Goal: Entertainment & Leisure: Consume media (video, audio)

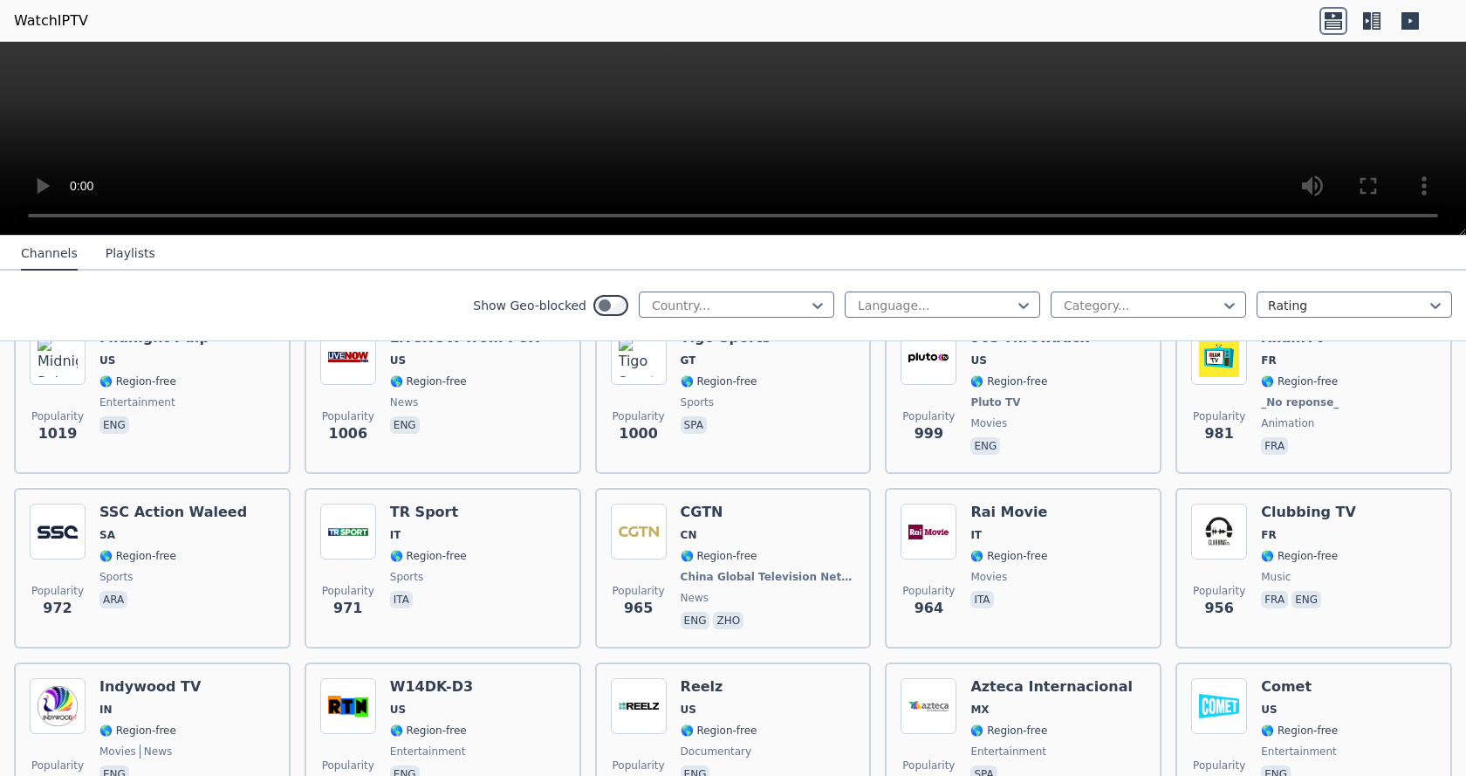
scroll to position [3055, 0]
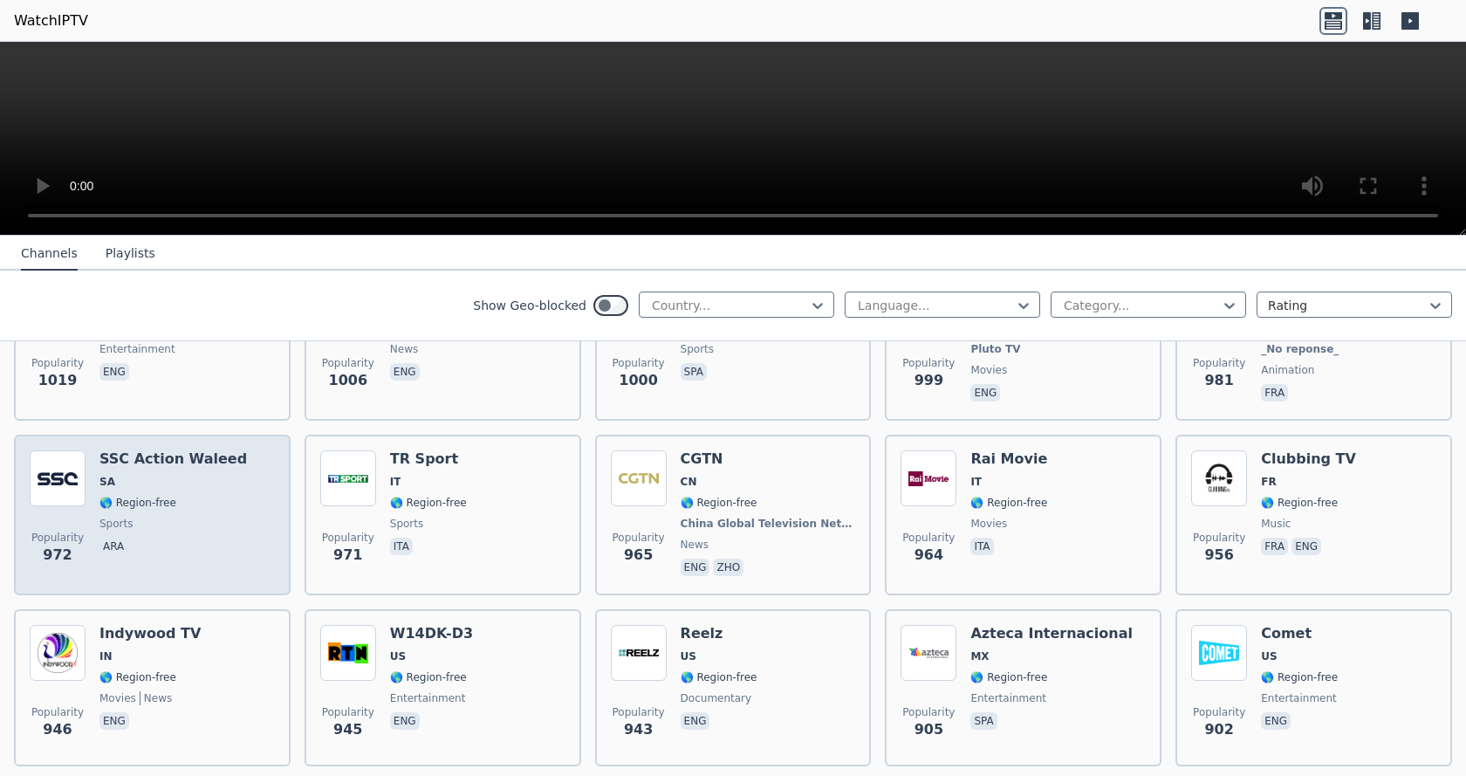
drag, startPoint x: 130, startPoint y: 445, endPoint x: 104, endPoint y: 462, distance: 31.0
click at [104, 475] on span "SA" at bounding box center [108, 482] width 16 height 14
click at [86, 532] on div "Popularity 972 SSC Action Waleed SA 🌎 Region-free sports ara" at bounding box center [152, 514] width 245 height 129
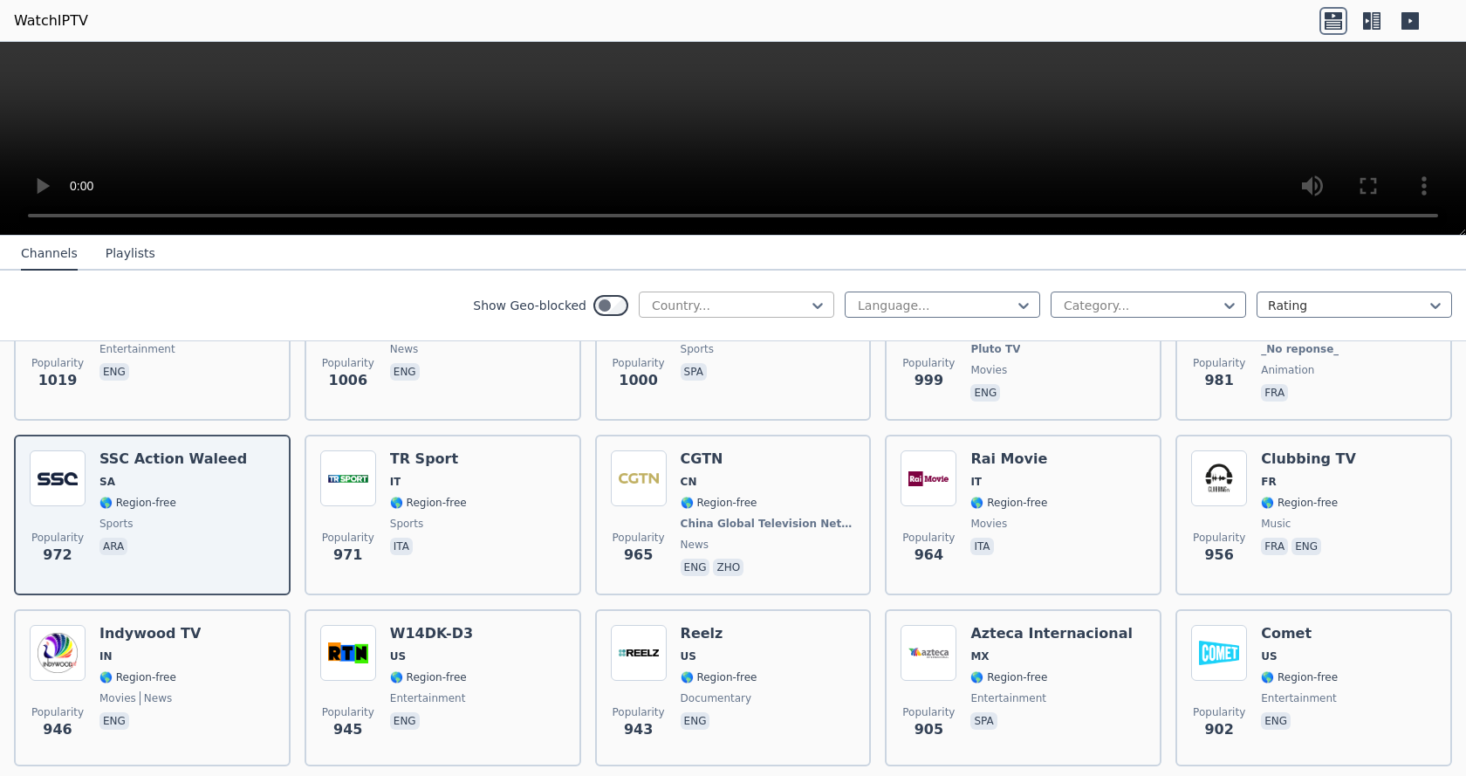
click at [708, 305] on div at bounding box center [729, 305] width 159 height 17
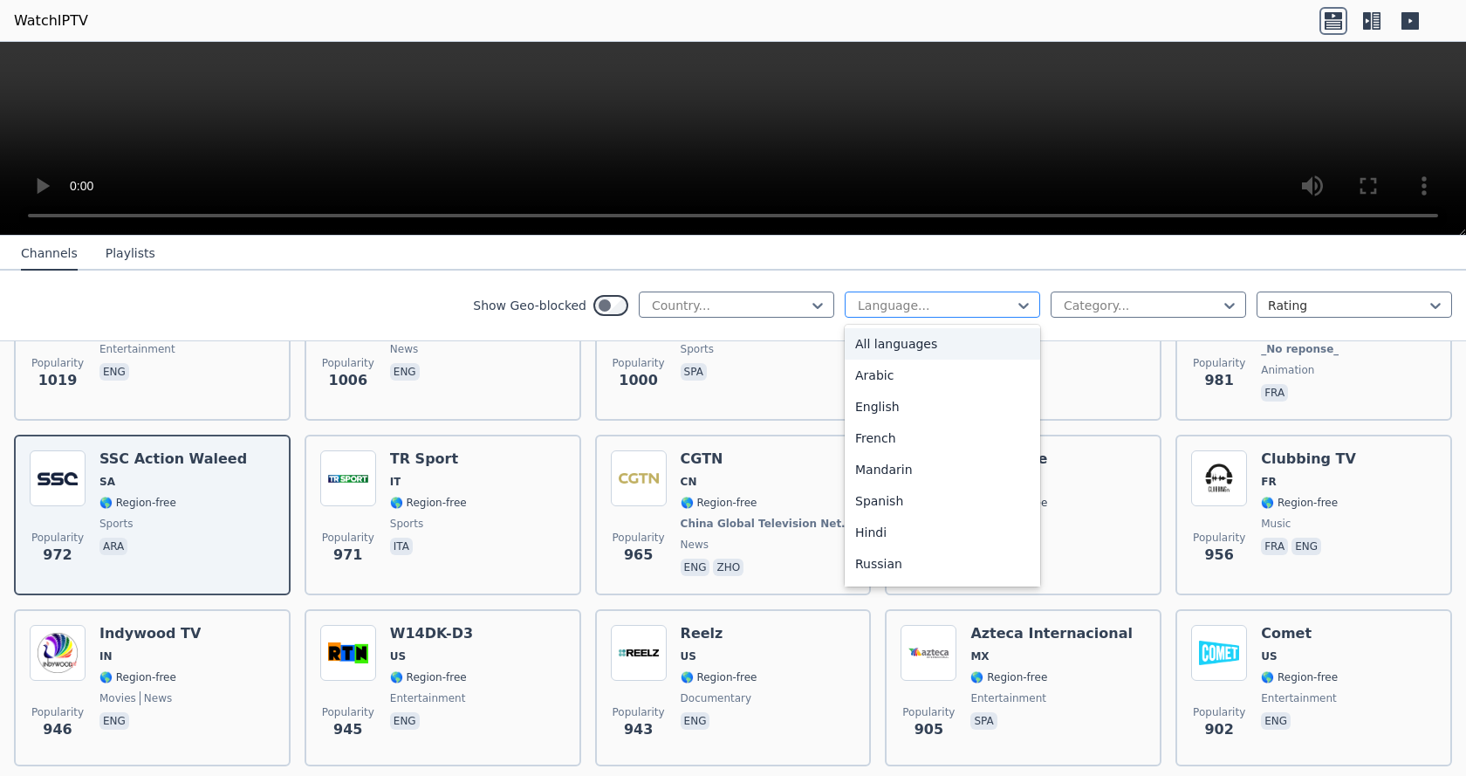
click at [879, 304] on div at bounding box center [935, 305] width 159 height 17
click at [879, 374] on div "Arabic" at bounding box center [943, 375] width 196 height 31
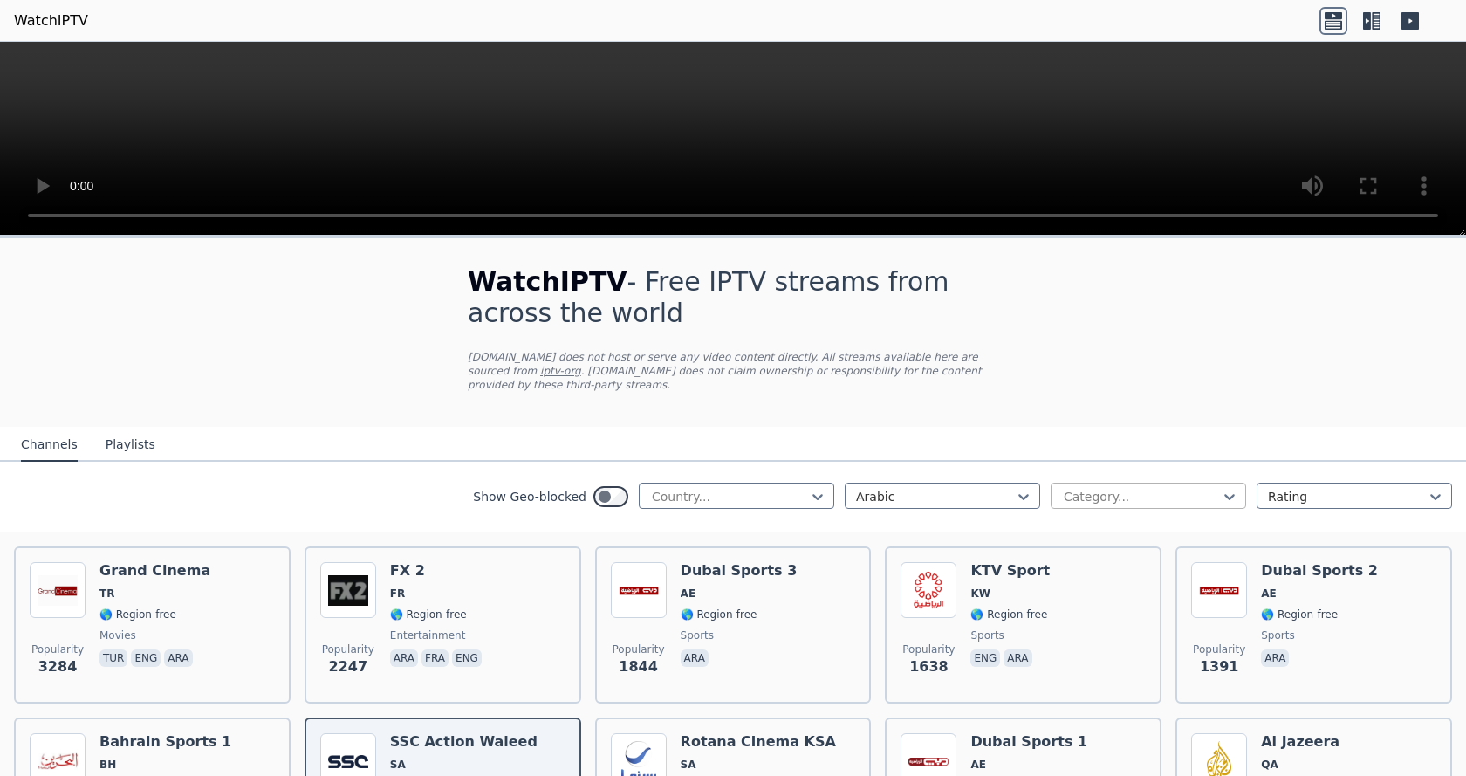
click at [1112, 488] on div at bounding box center [1141, 496] width 159 height 17
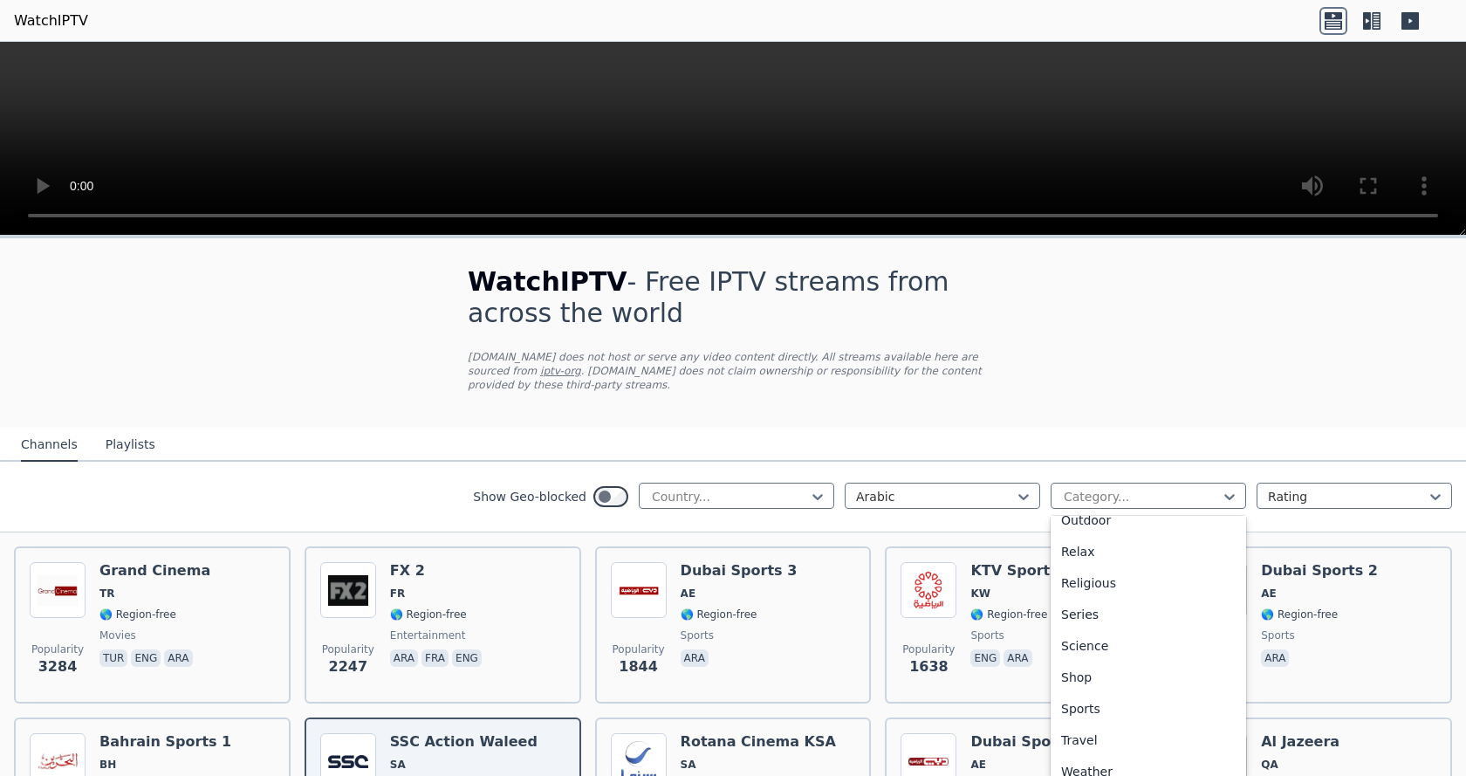
scroll to position [594, 0]
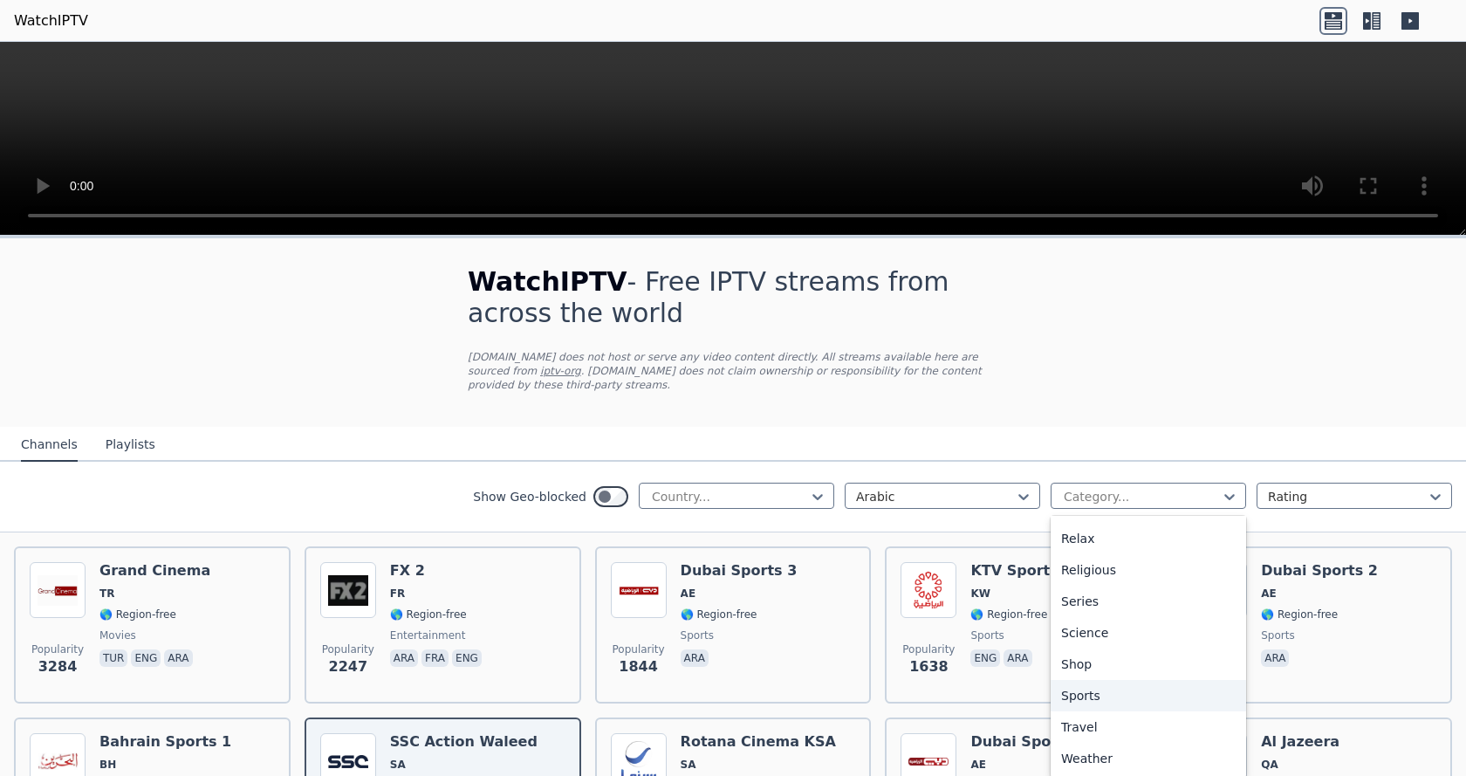
click at [1055, 680] on div "Sports" at bounding box center [1149, 695] width 196 height 31
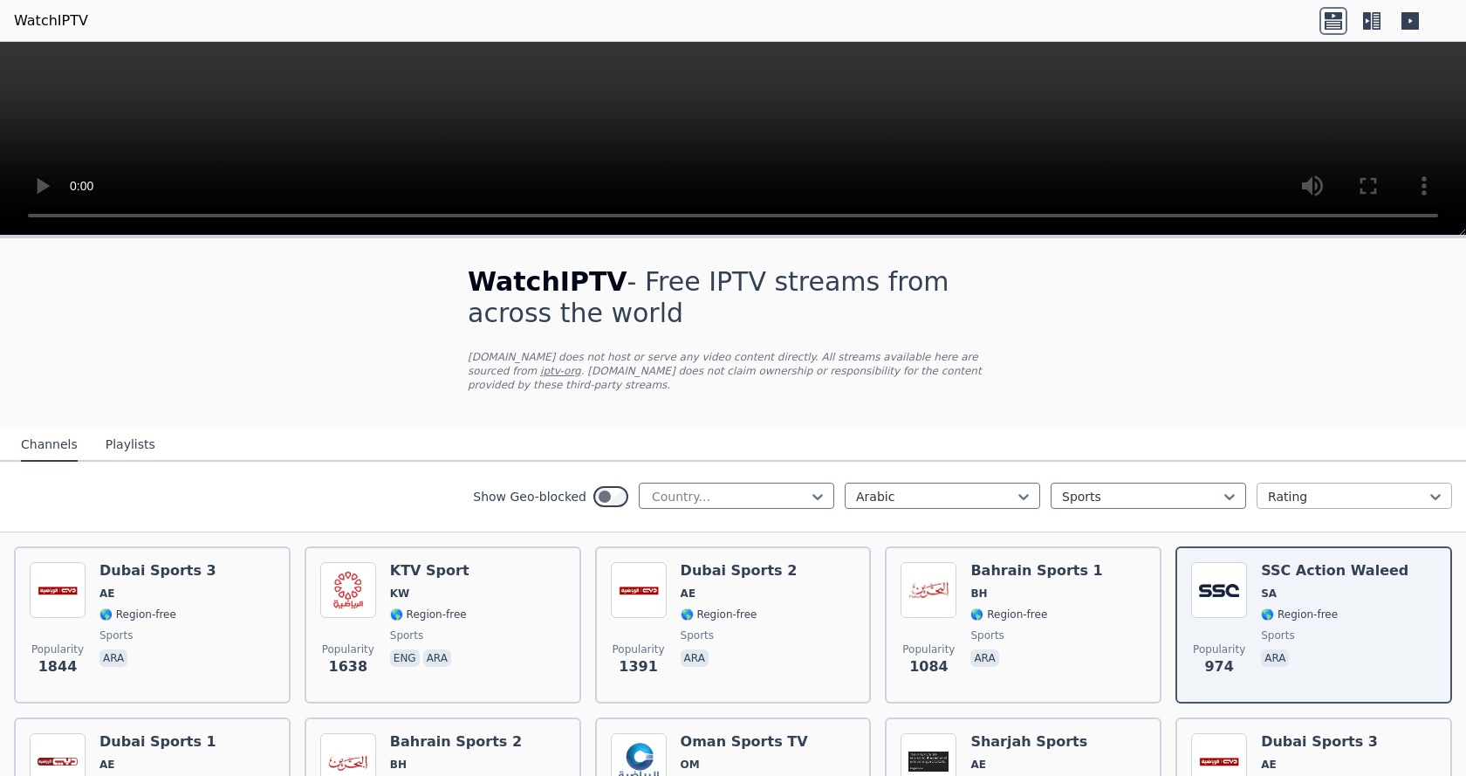
click at [1339, 488] on div at bounding box center [1347, 496] width 159 height 17
click at [1141, 325] on div "WatchIPTV - Free IPTV streams from across the world [DOMAIN_NAME] does not host…" at bounding box center [733, 678] width 1466 height 881
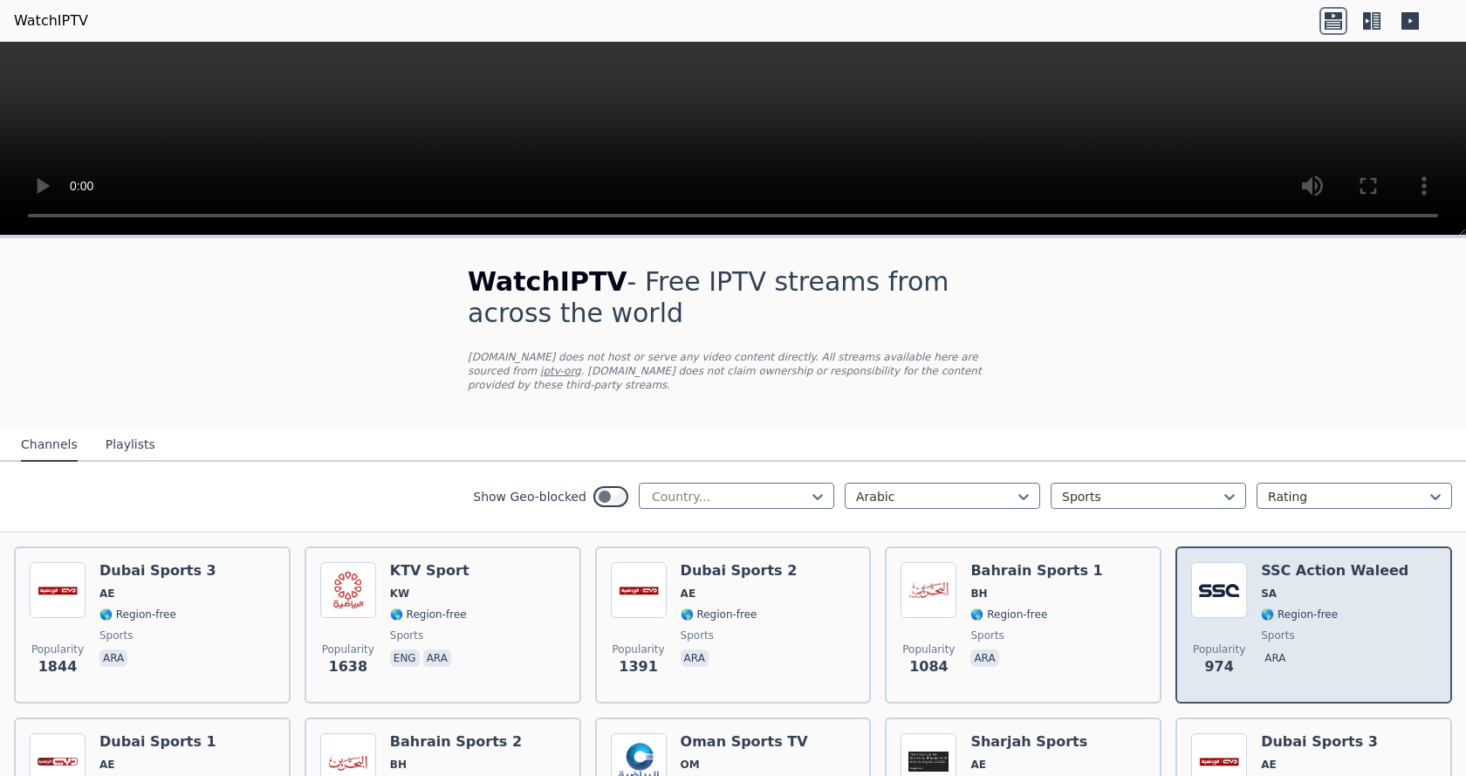
click at [1261, 608] on span "🌎 Region-free" at bounding box center [1299, 615] width 77 height 14
click at [1218, 576] on img at bounding box center [1220, 590] width 56 height 56
click at [1179, 571] on div "Popularity 974 SSC Action Waleed SA 🌎 Region-free sports ara" at bounding box center [1314, 624] width 277 height 157
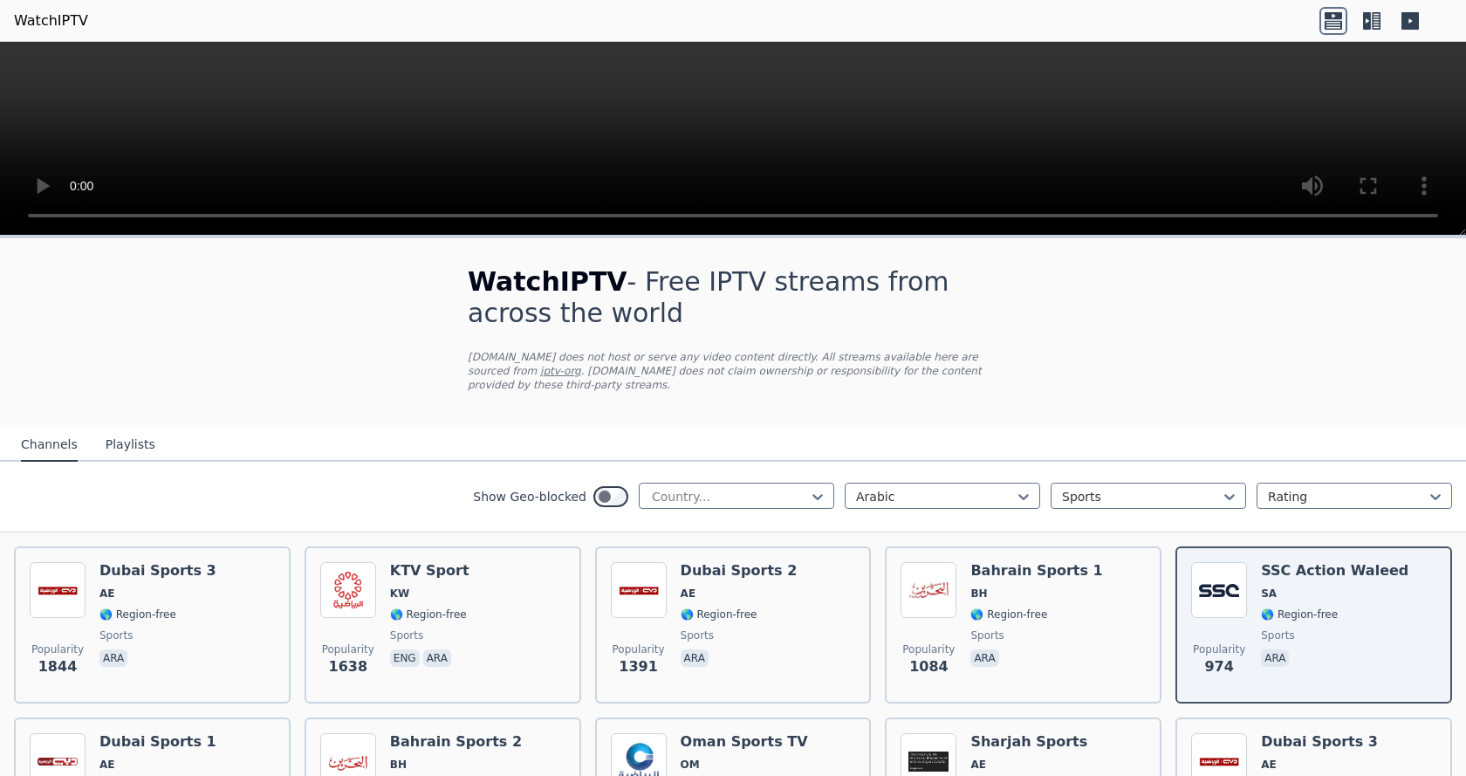
click at [108, 430] on button "Playlists" at bounding box center [131, 445] width 50 height 33
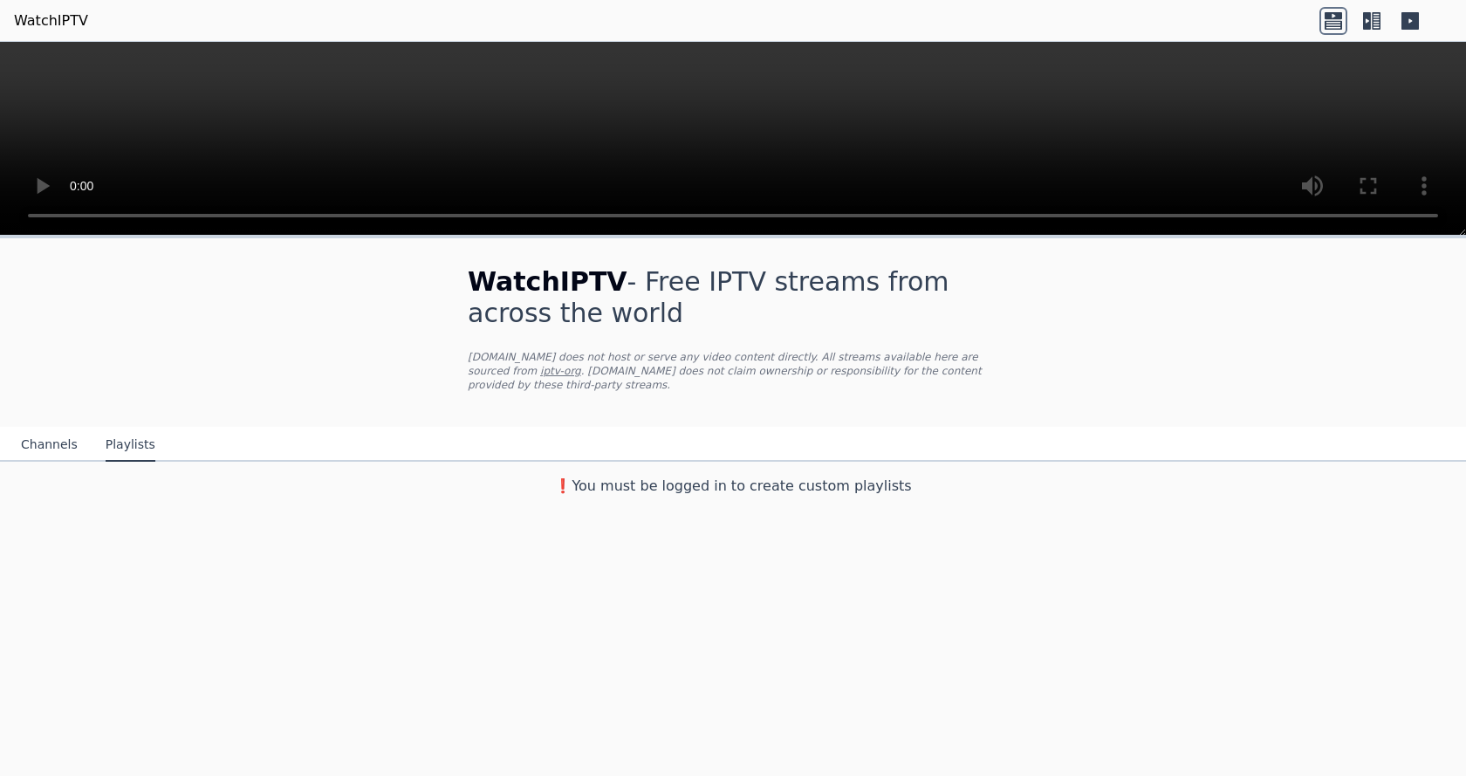
click at [47, 434] on button "Channels" at bounding box center [49, 445] width 57 height 33
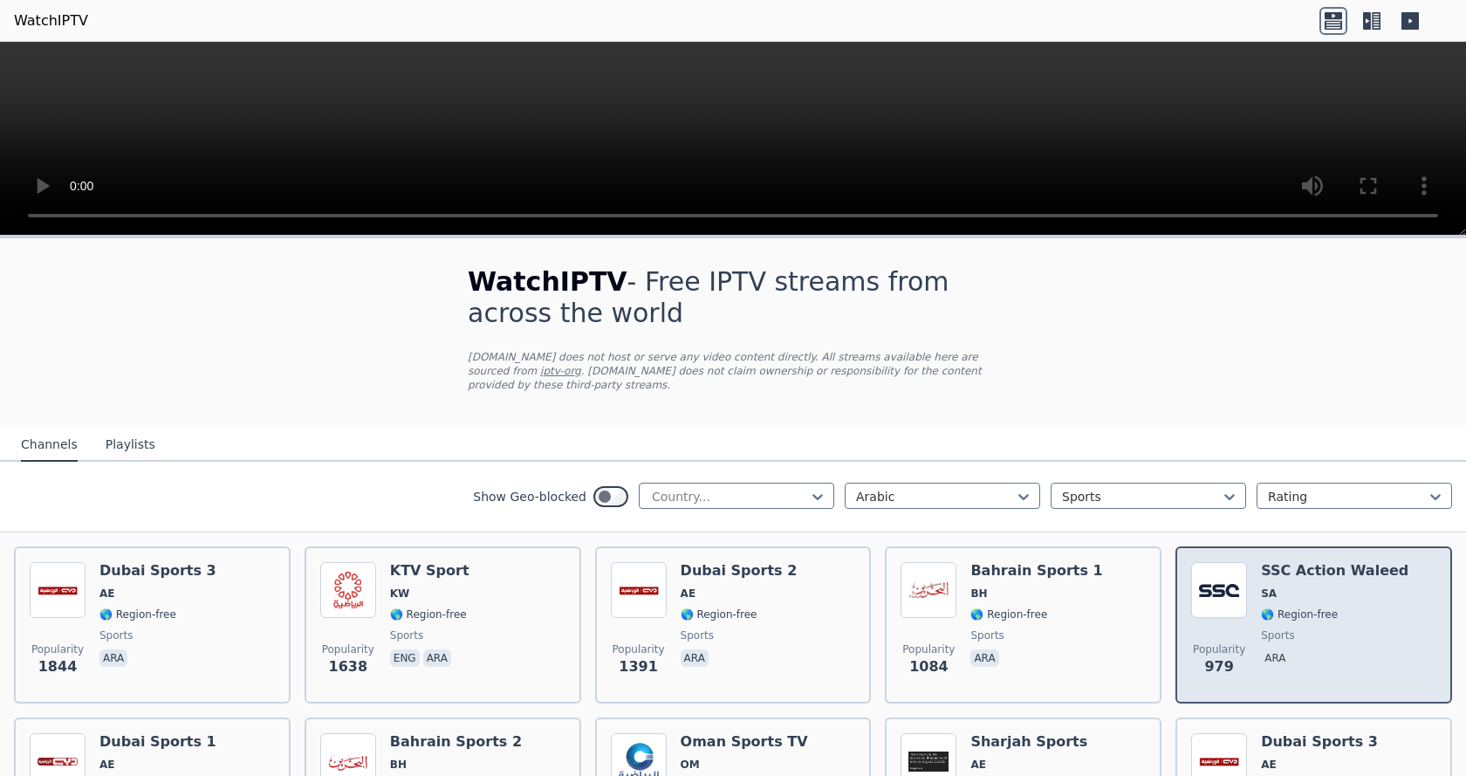
drag, startPoint x: 1250, startPoint y: 602, endPoint x: 1269, endPoint y: 605, distance: 19.4
click at [1269, 608] on span "🌎 Region-free" at bounding box center [1299, 615] width 77 height 14
click at [1296, 587] on span "SA" at bounding box center [1335, 594] width 148 height 14
click at [1317, 562] on h6 "SSC Action Waleed" at bounding box center [1335, 570] width 148 height 17
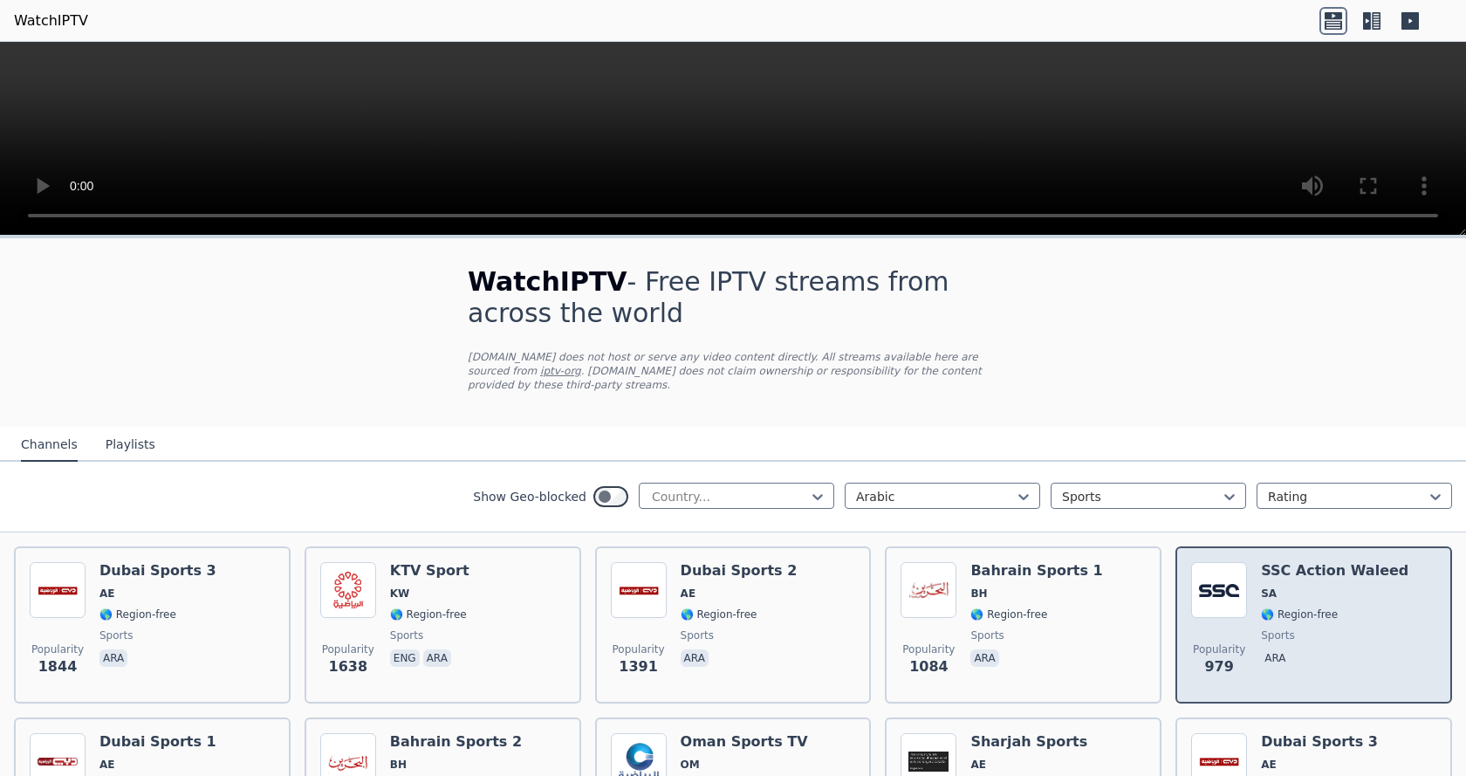
click at [1211, 656] on span "979" at bounding box center [1219, 666] width 29 height 21
click at [1205, 642] on span "Popularity" at bounding box center [1219, 649] width 52 height 14
